Goal: Task Accomplishment & Management: Complete application form

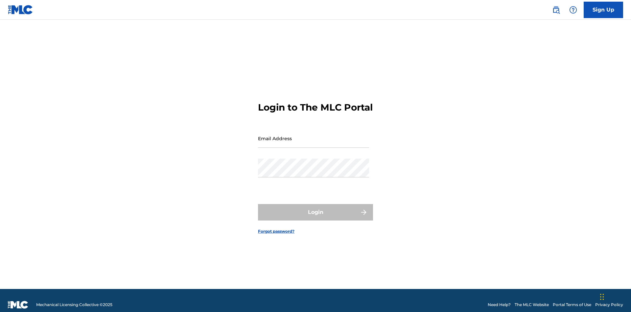
scroll to position [9, 0]
click at [314, 135] on input "Email Address" at bounding box center [313, 138] width 111 height 19
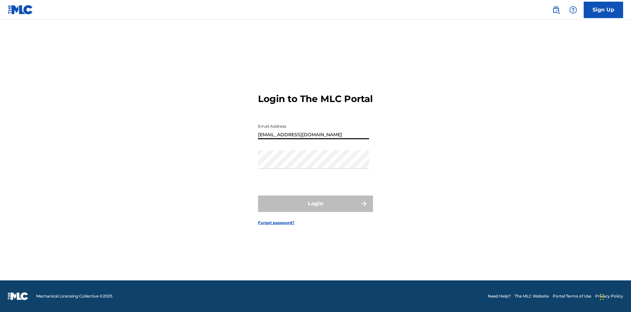
type input "bad50b08-31f7-445a-9741-c22067d3f286@mailslurp.biz"
click at [315, 209] on button "Login" at bounding box center [315, 203] width 115 height 16
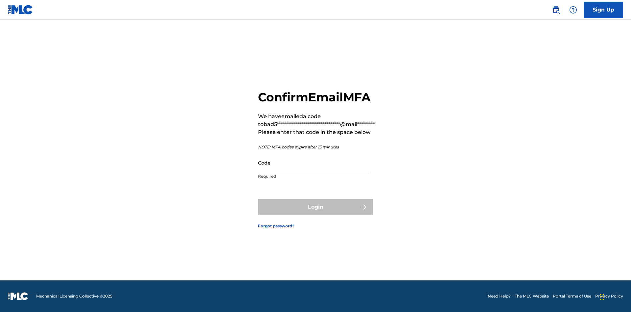
click at [314, 162] on input "Code" at bounding box center [313, 162] width 111 height 19
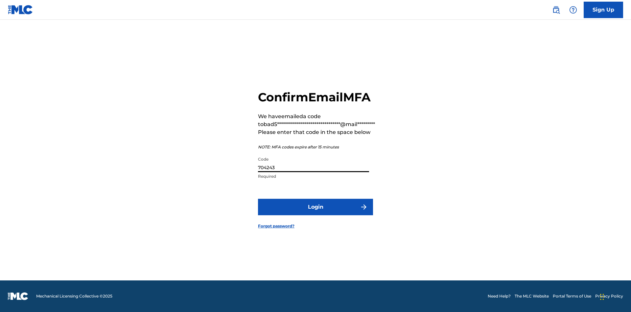
type input "704243"
click at [315, 206] on button "Login" at bounding box center [315, 206] width 115 height 16
